Goal: Task Accomplishment & Management: Use online tool/utility

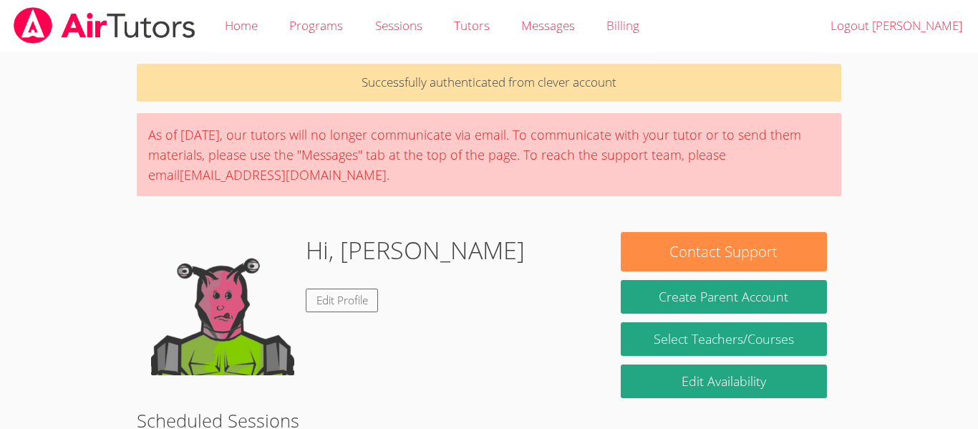
scroll to position [389, 0]
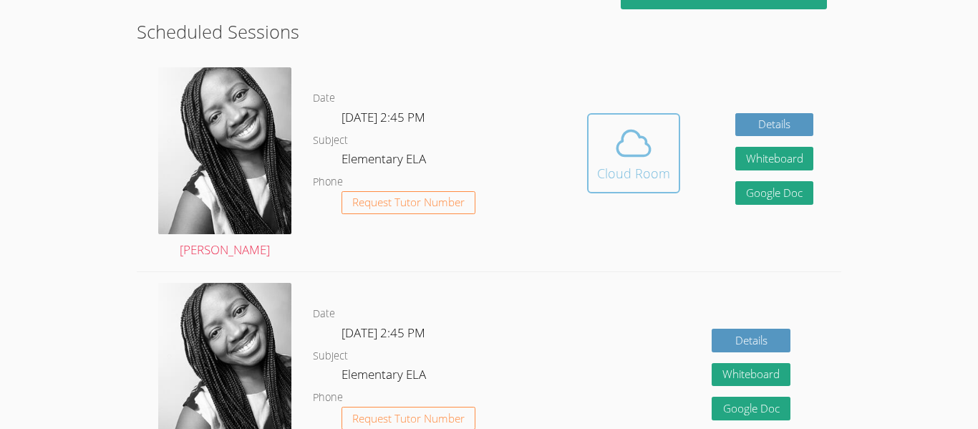
click at [635, 170] on div "Cloud Room" at bounding box center [633, 173] width 73 height 20
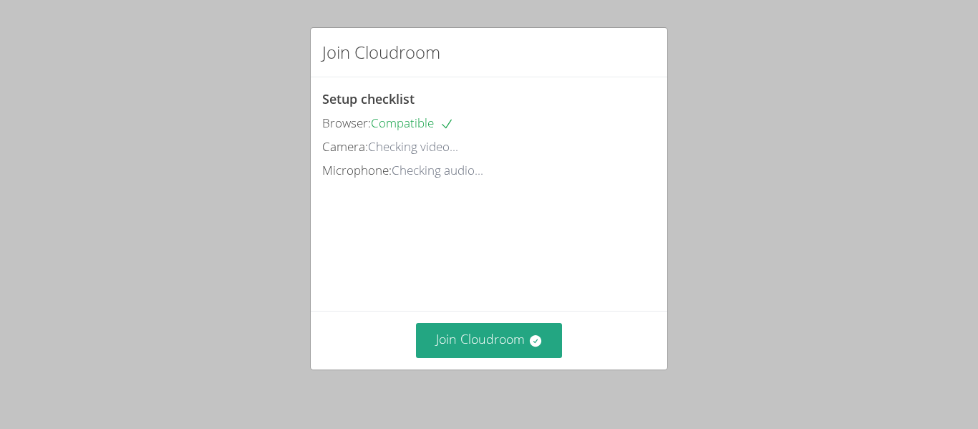
click at [639, 175] on div "Microphone: Checking audio..." at bounding box center [489, 170] width 334 height 21
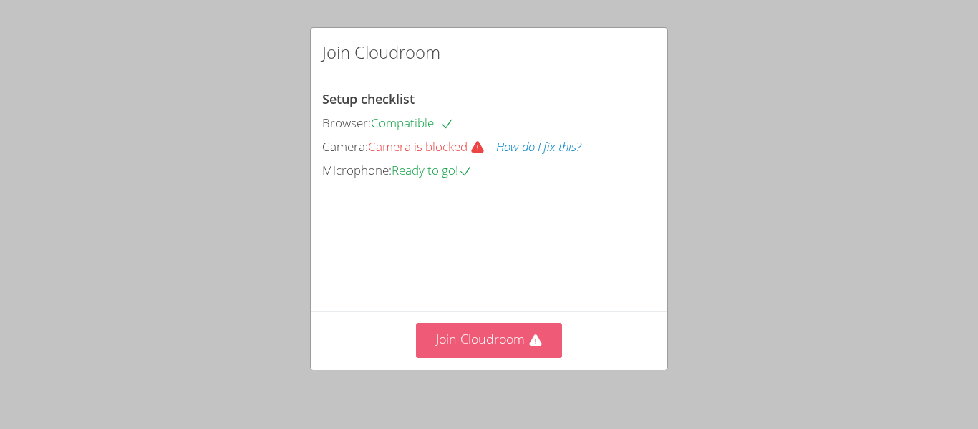
click at [490, 352] on button "Join Cloudroom" at bounding box center [489, 340] width 147 height 35
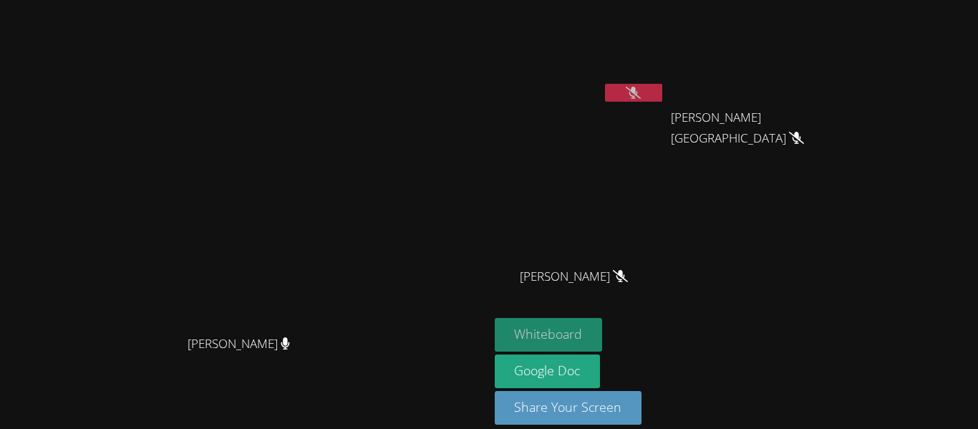
click at [603, 329] on button "Whiteboard" at bounding box center [549, 335] width 108 height 34
